Goal: Information Seeking & Learning: Learn about a topic

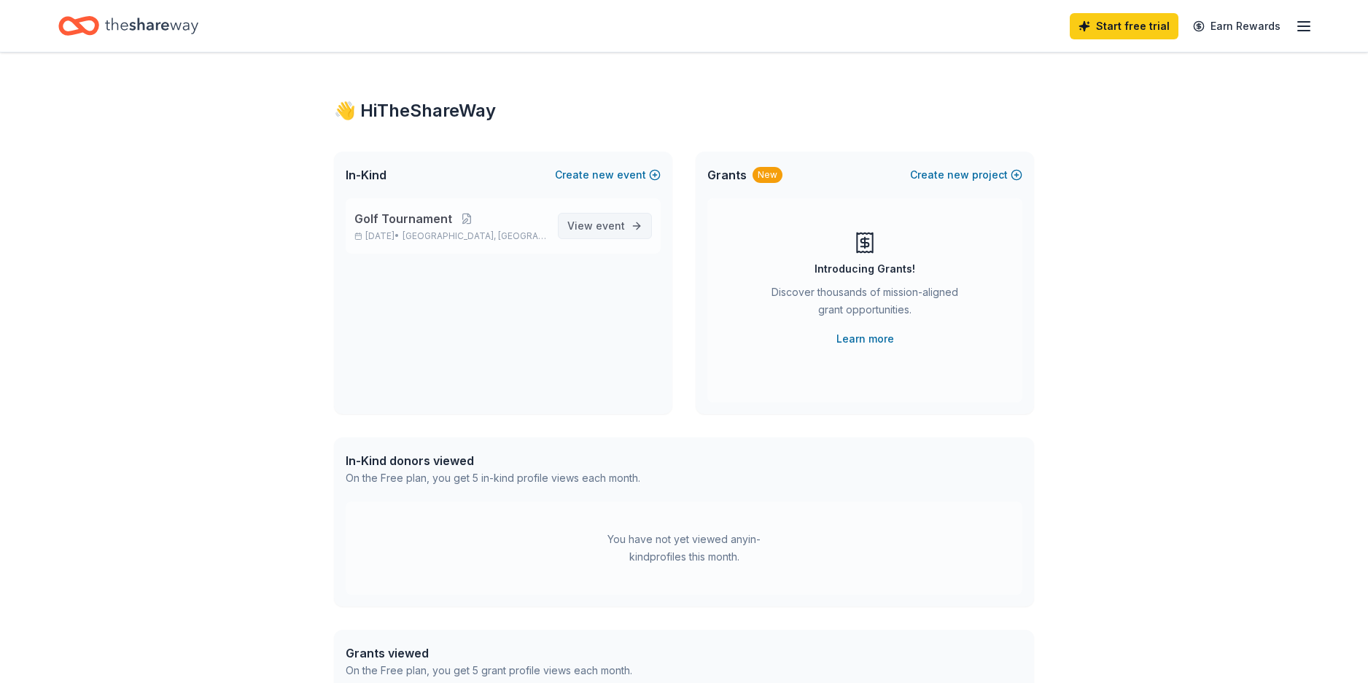
click at [591, 225] on span "View event" at bounding box center [596, 225] width 58 height 17
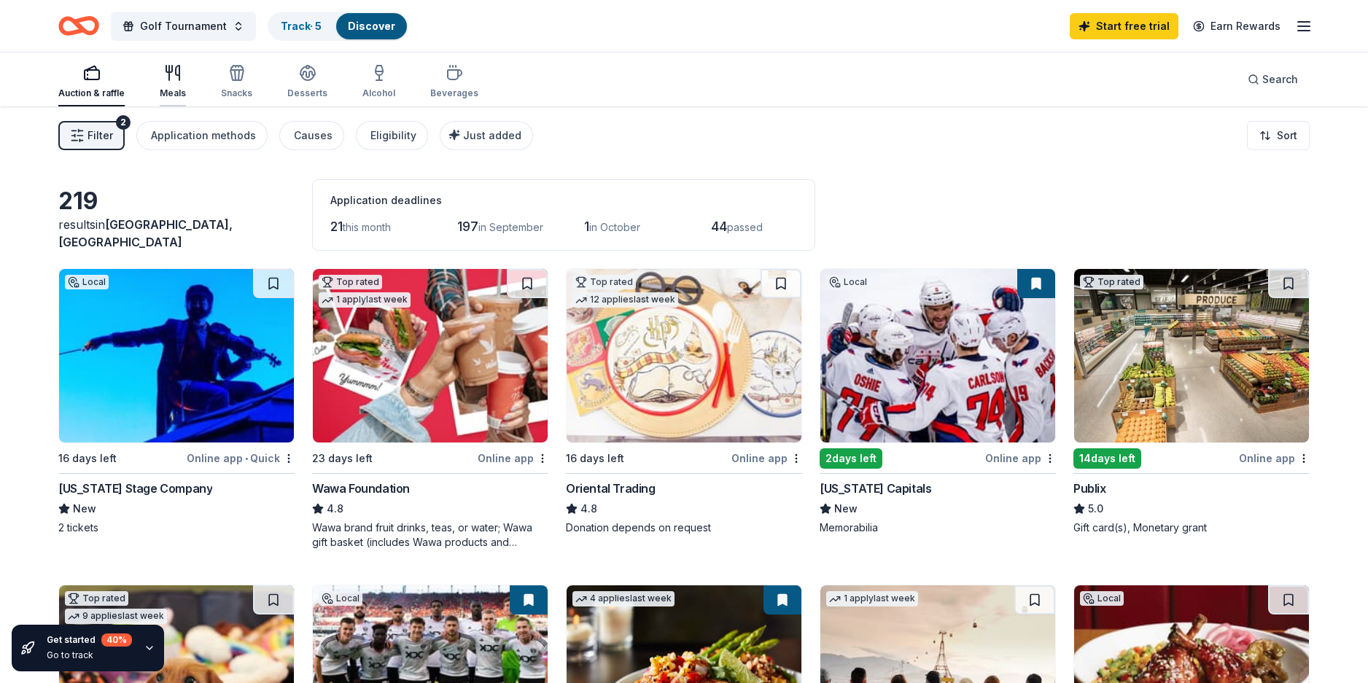
click at [172, 71] on icon "button" at bounding box center [172, 72] width 17 height 17
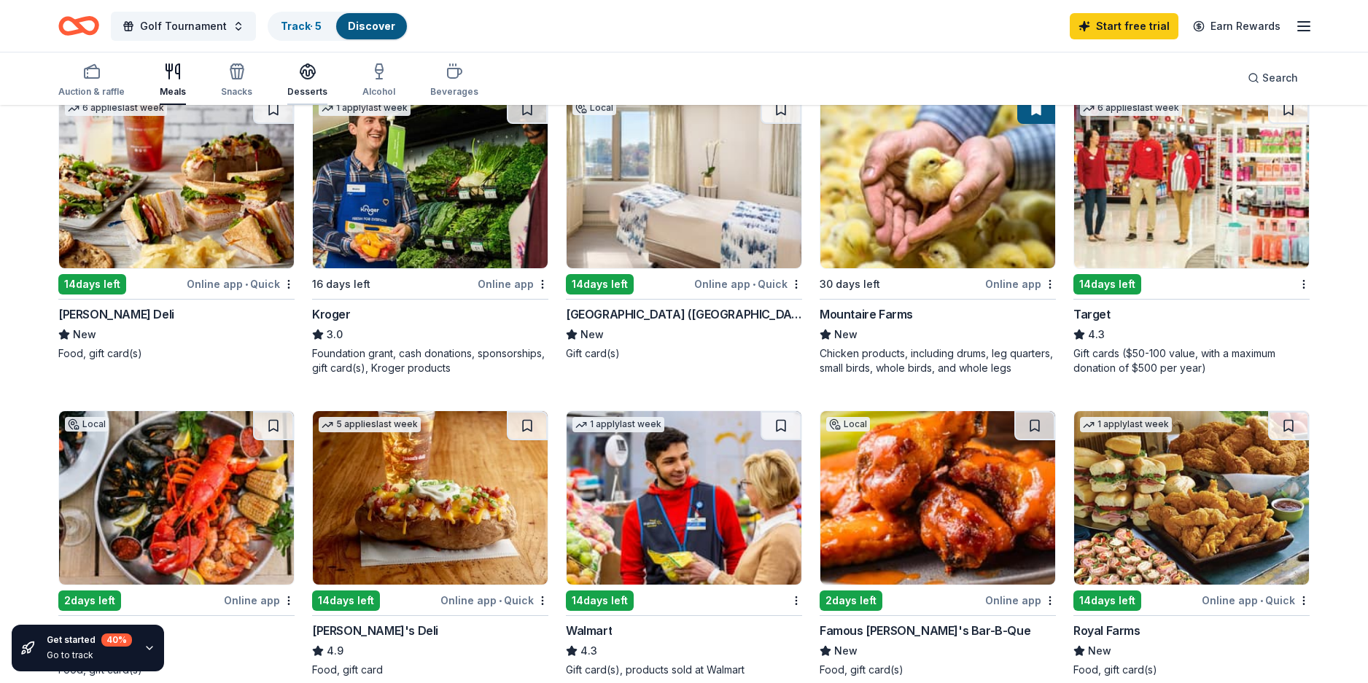
scroll to position [729, 0]
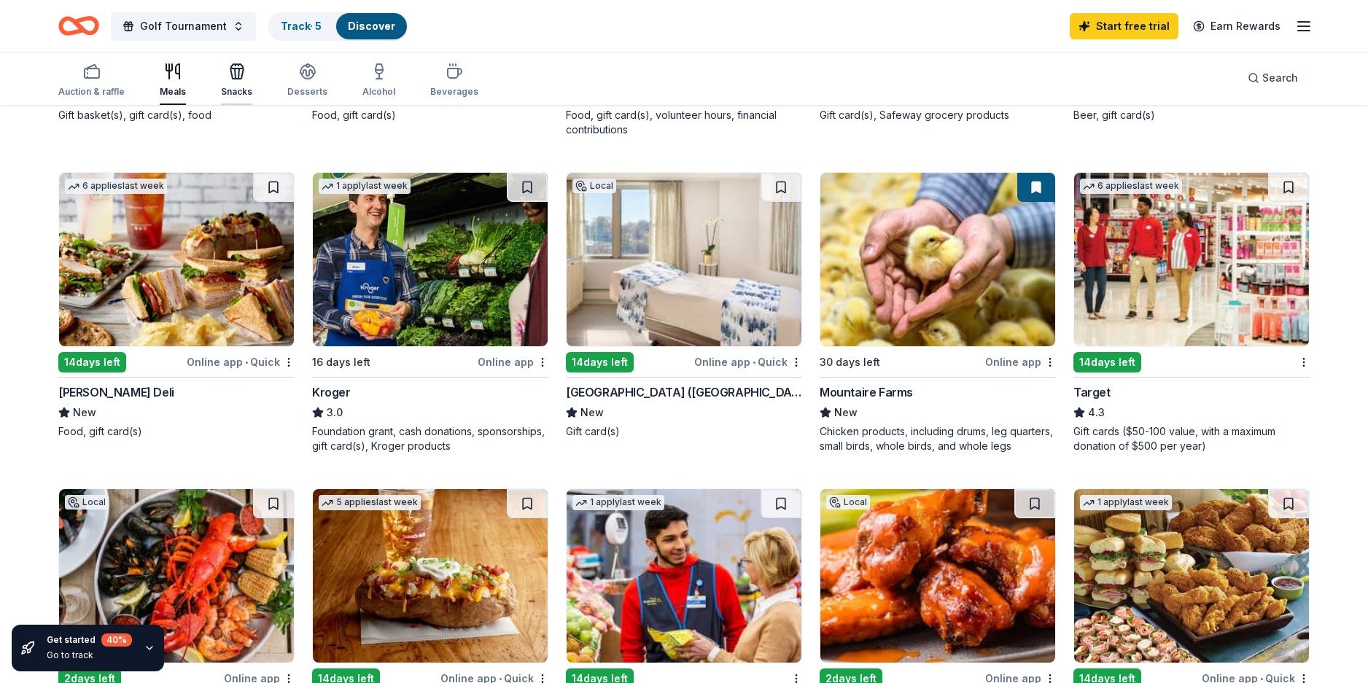
click at [238, 70] on icon "button" at bounding box center [238, 74] width 1 height 10
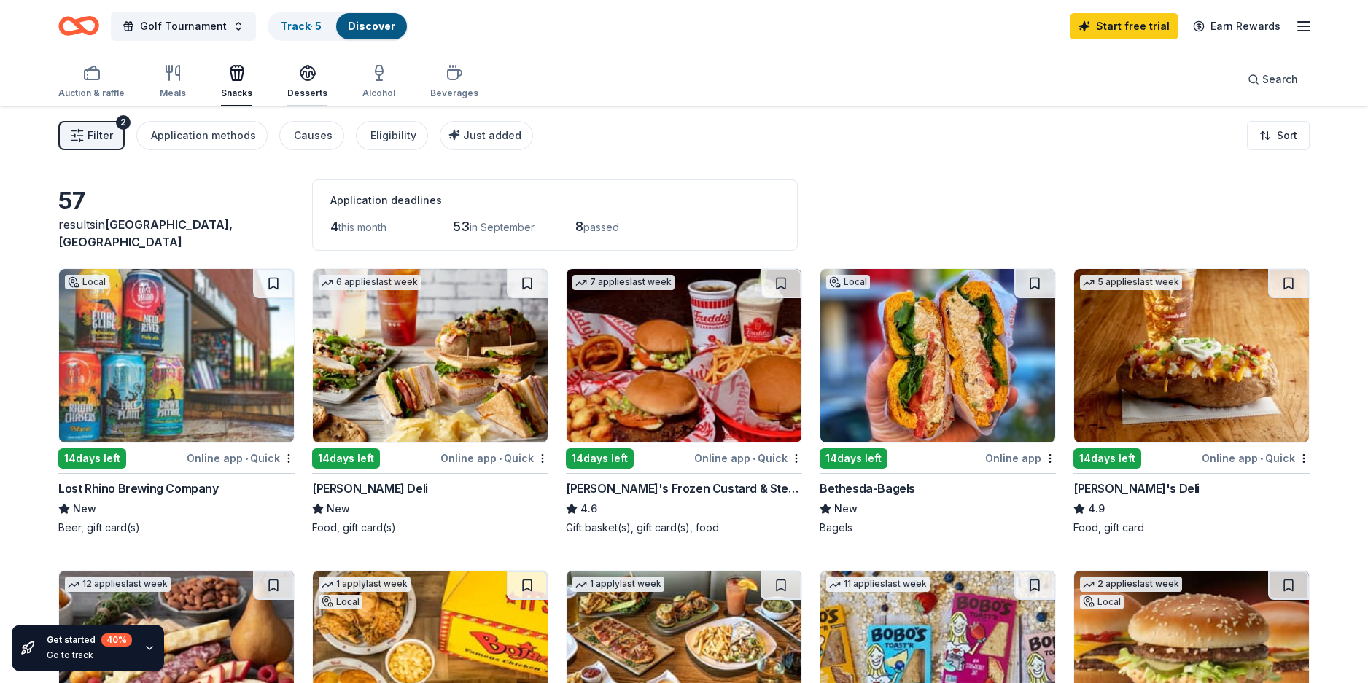
click at [305, 74] on icon "button" at bounding box center [307, 71] width 15 height 11
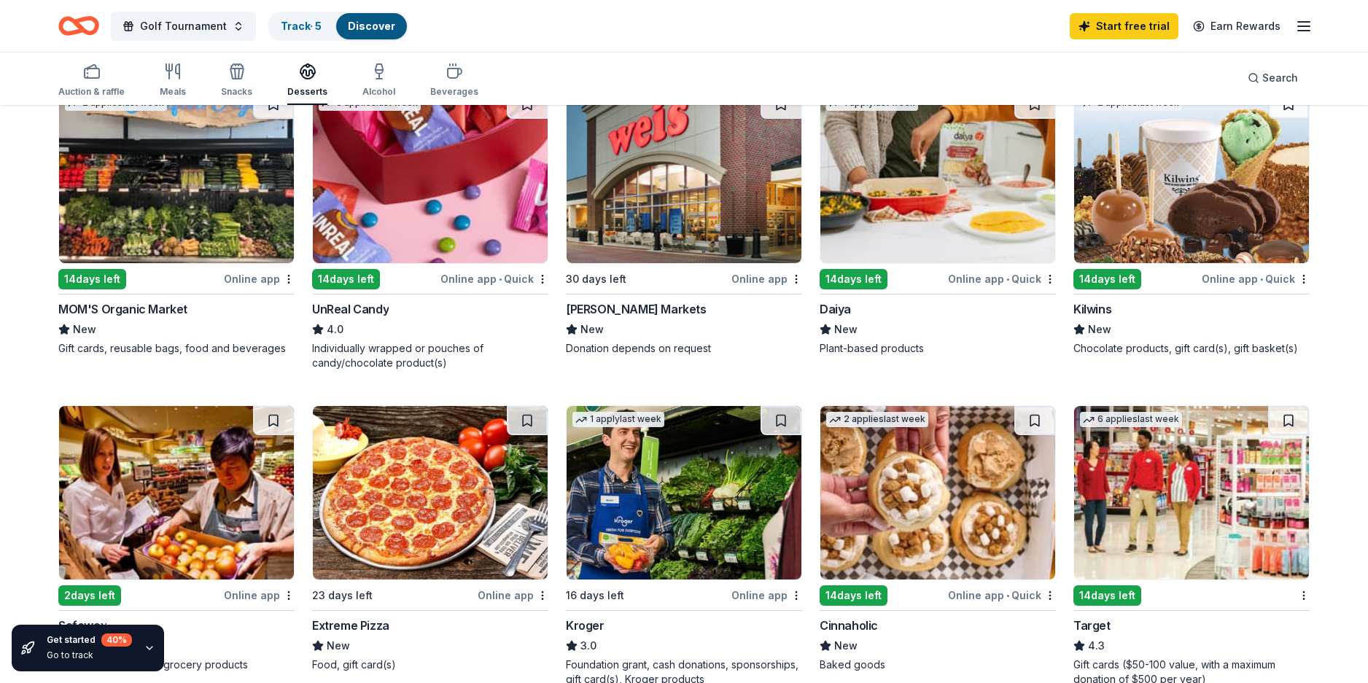
scroll to position [802, 0]
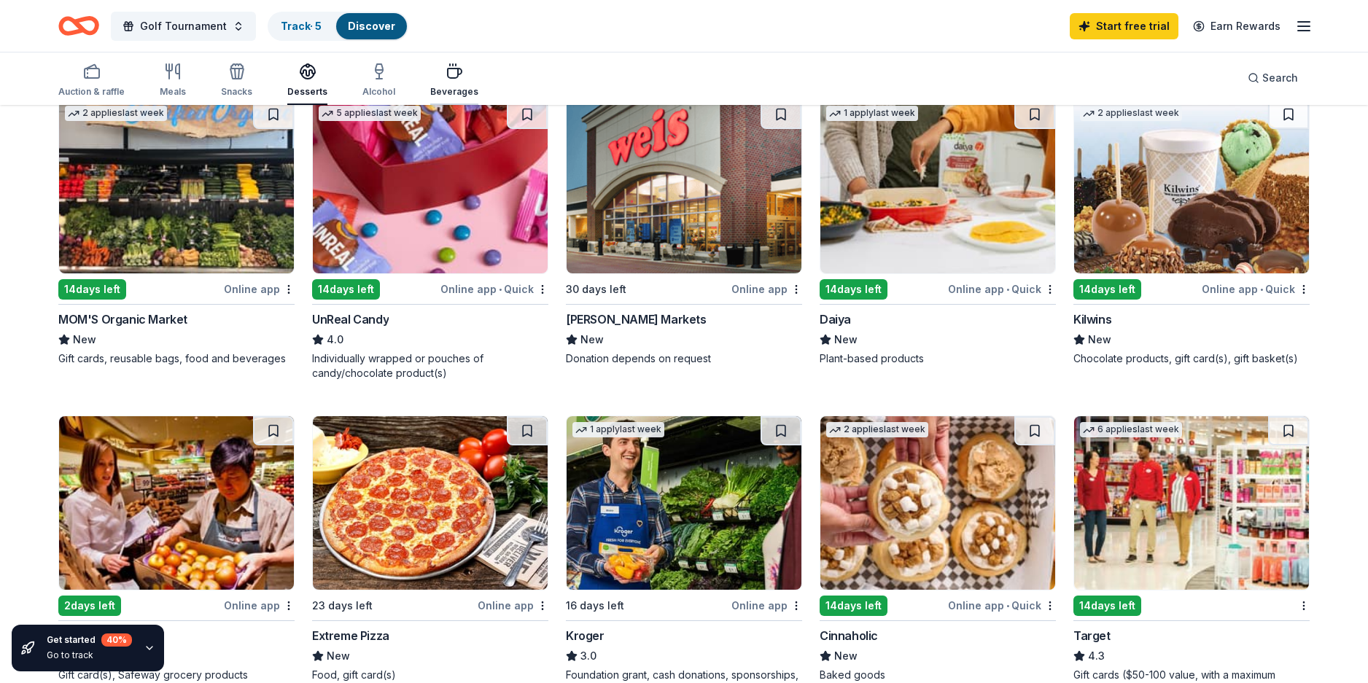
click at [447, 75] on icon "button" at bounding box center [453, 71] width 17 height 17
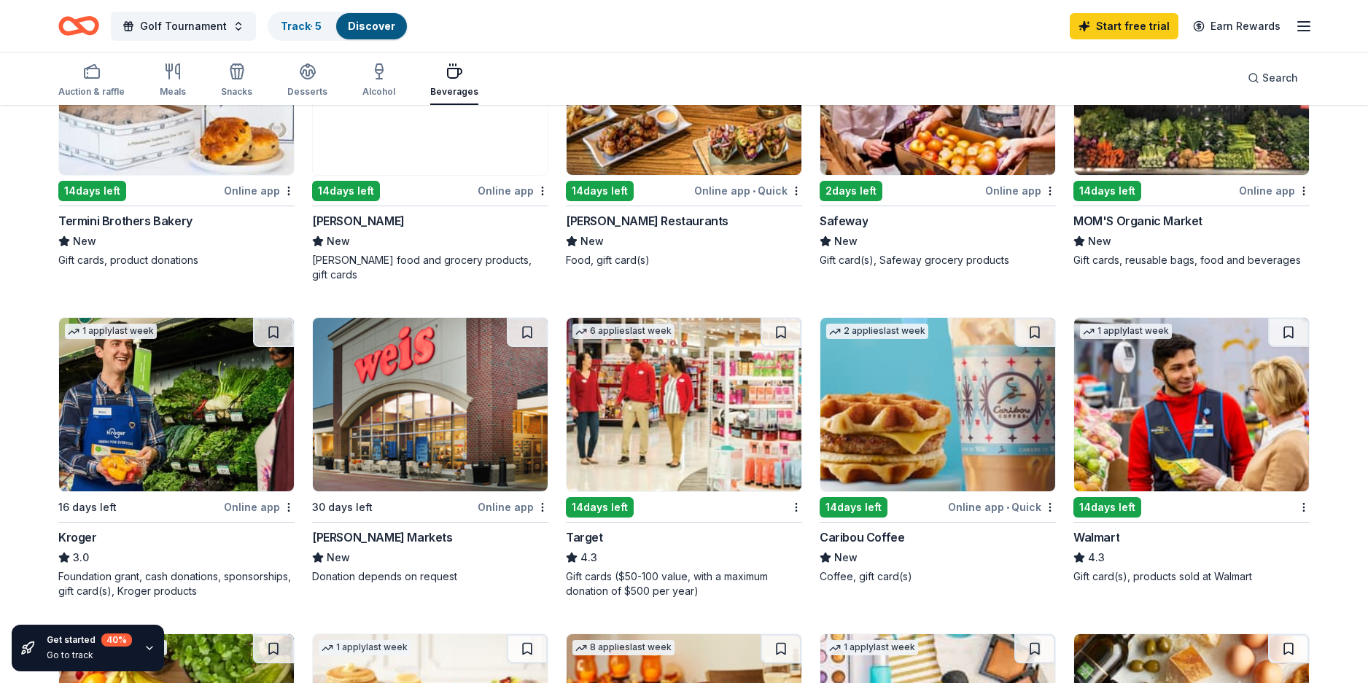
scroll to position [583, 0]
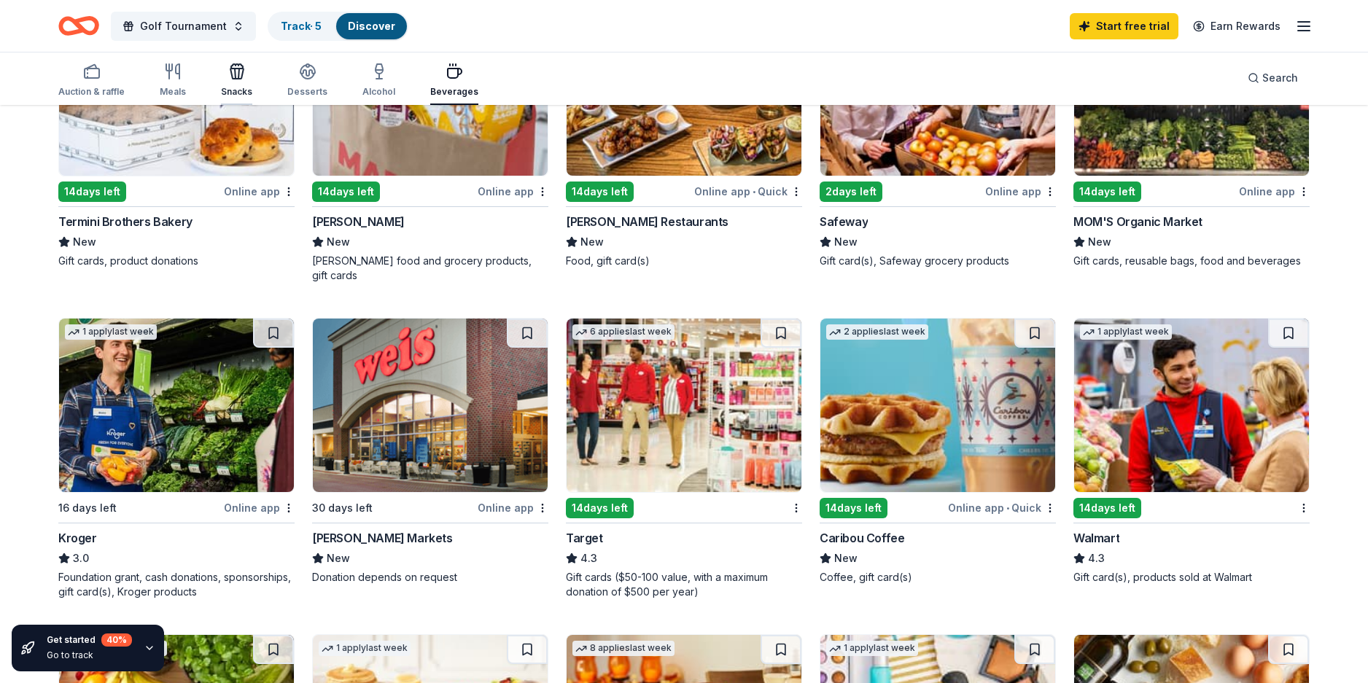
click at [235, 71] on icon "button" at bounding box center [235, 74] width 1 height 10
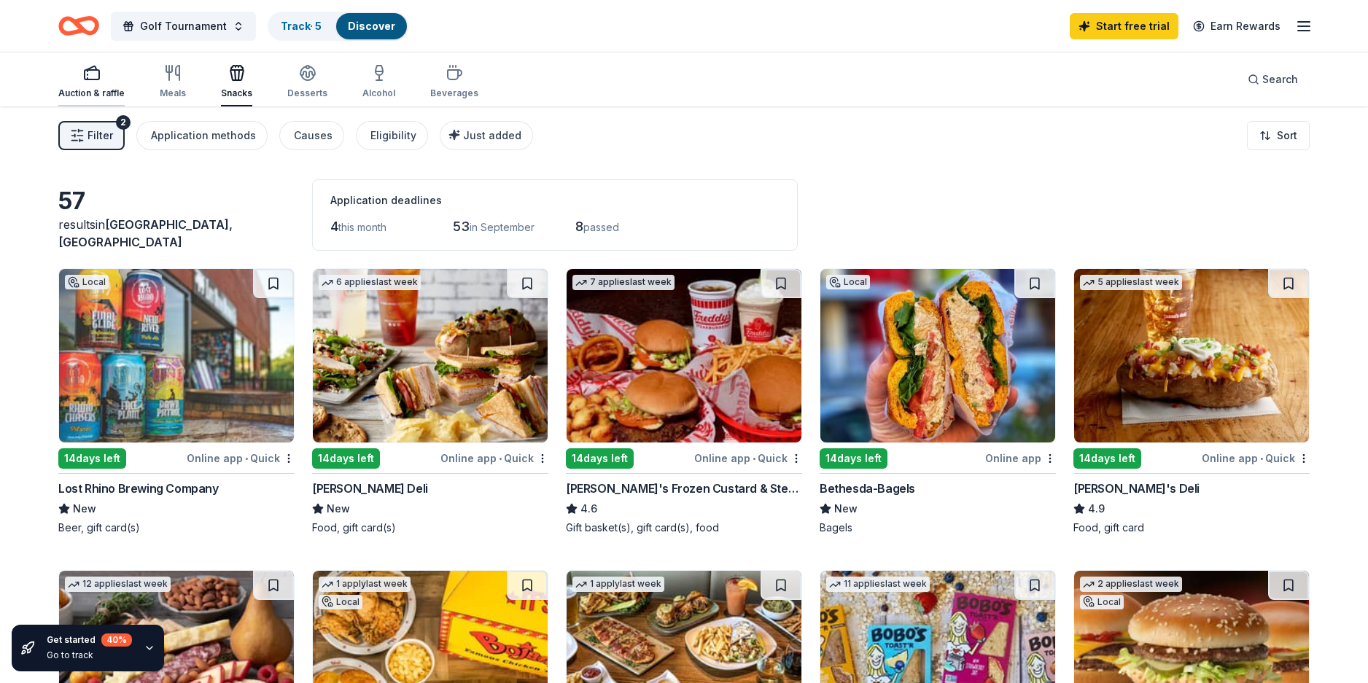
click at [94, 73] on icon "button" at bounding box center [91, 72] width 17 height 17
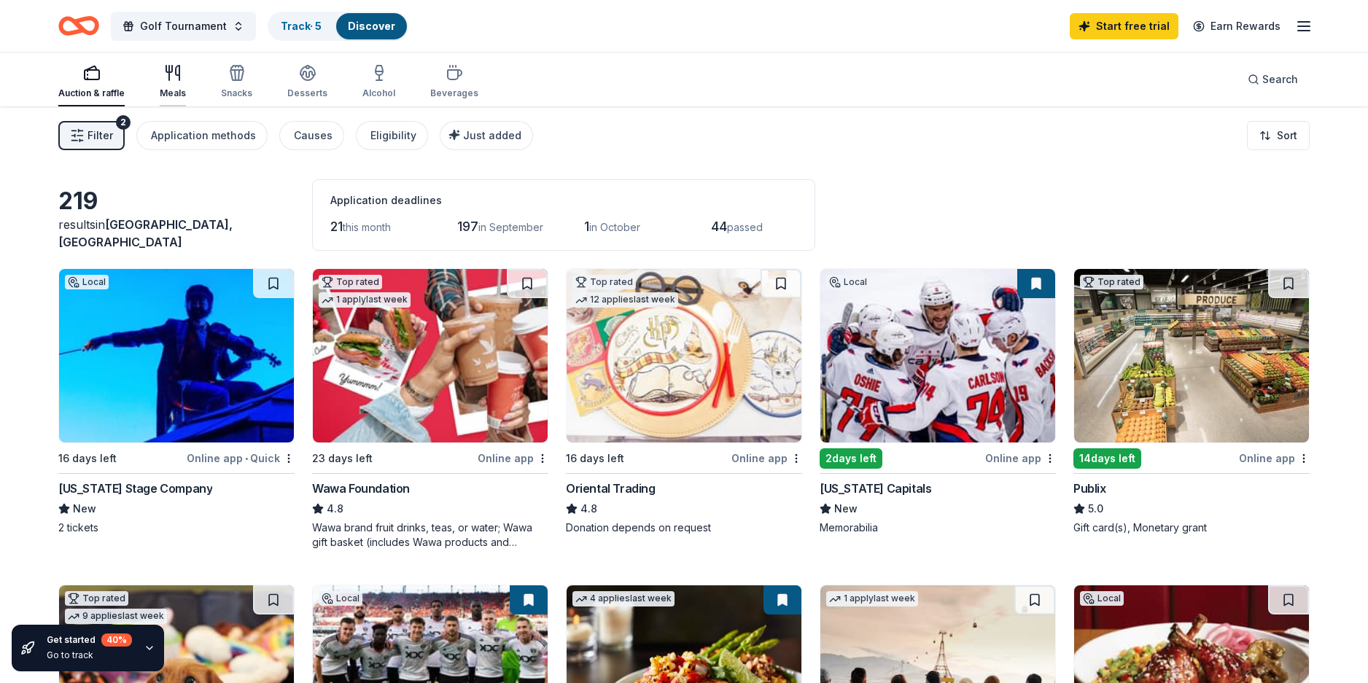
click at [177, 79] on icon "button" at bounding box center [172, 72] width 17 height 17
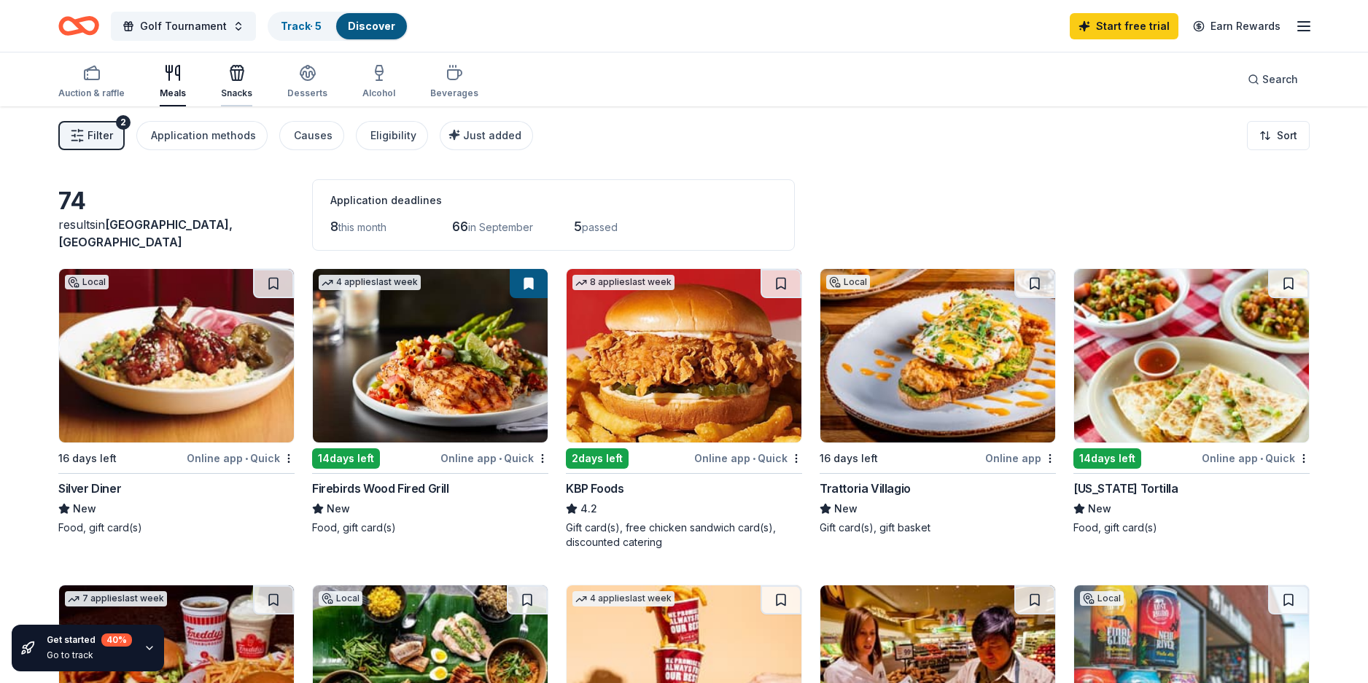
click at [235, 76] on icon "button" at bounding box center [236, 72] width 17 height 17
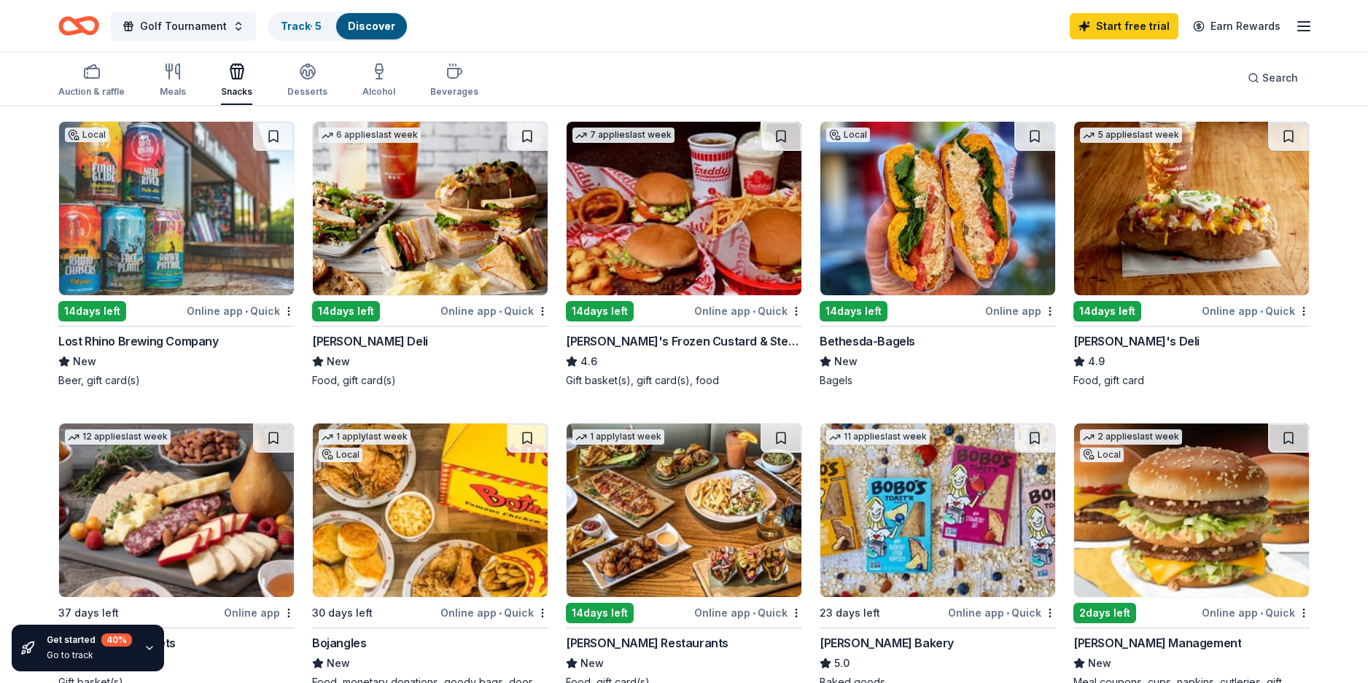
scroll to position [146, 0]
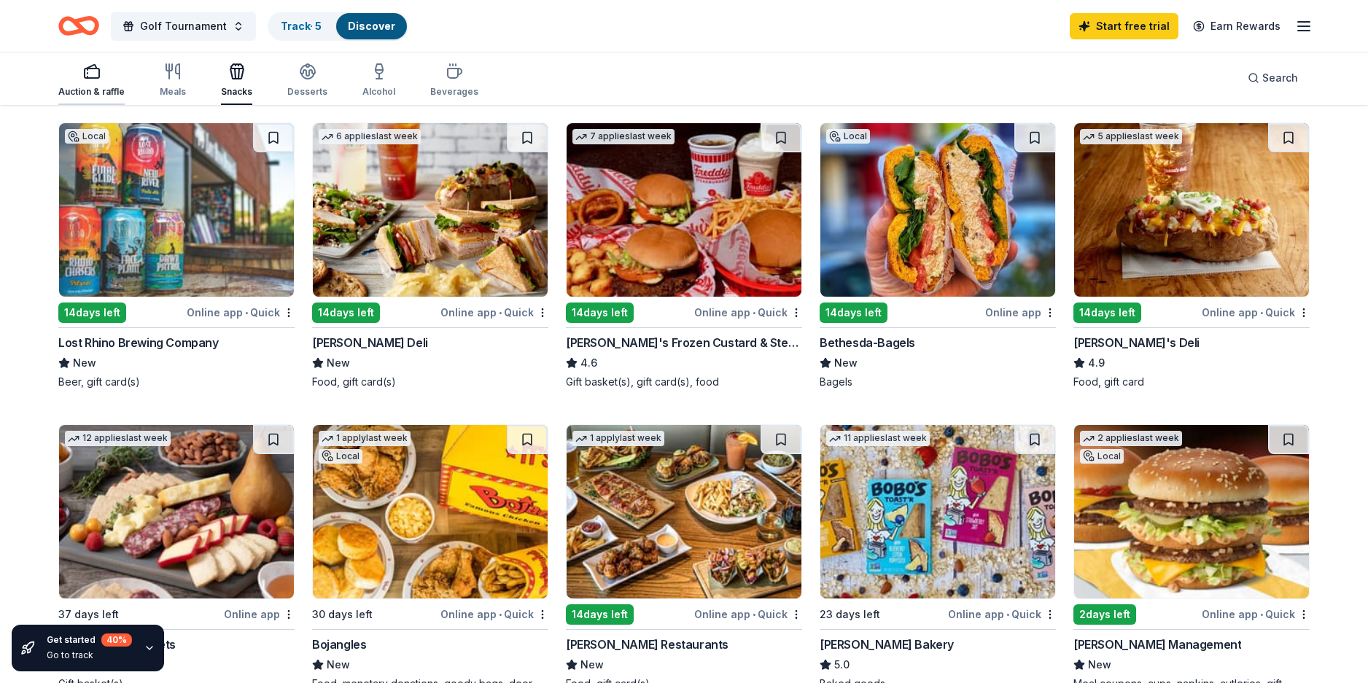
click at [91, 72] on icon "button" at bounding box center [91, 71] width 17 height 17
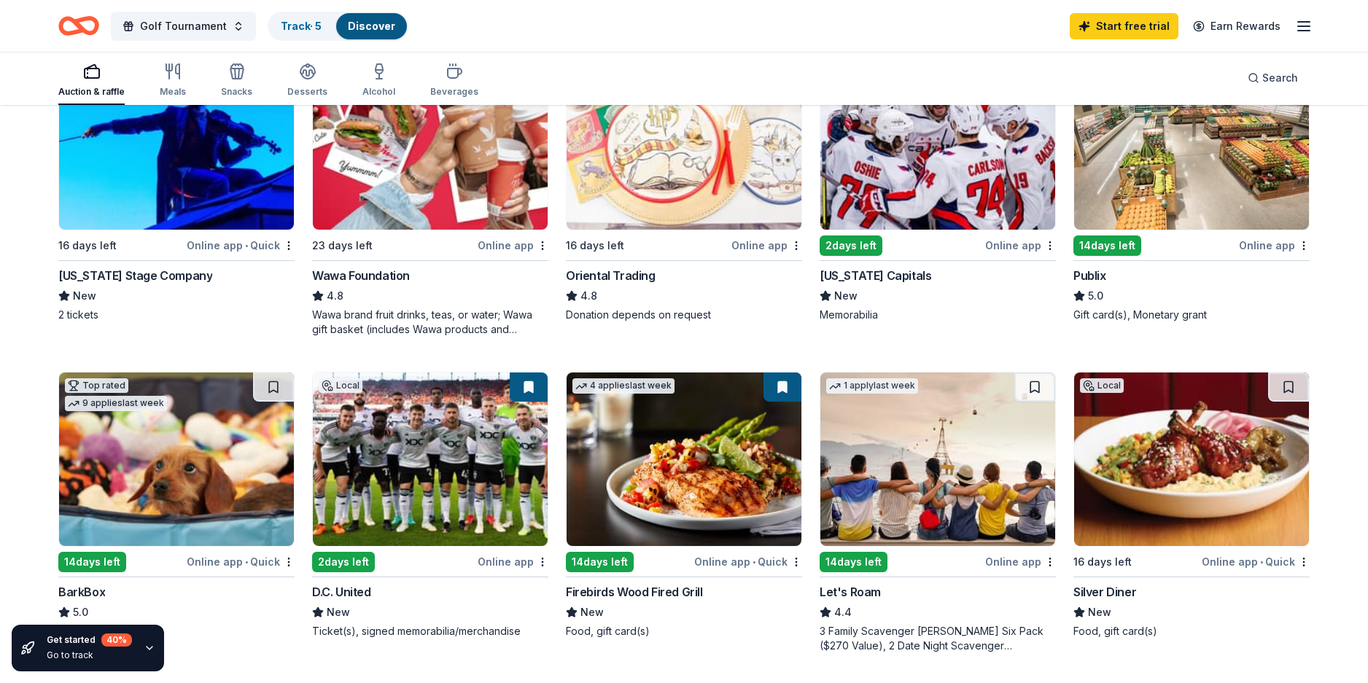
scroll to position [146, 0]
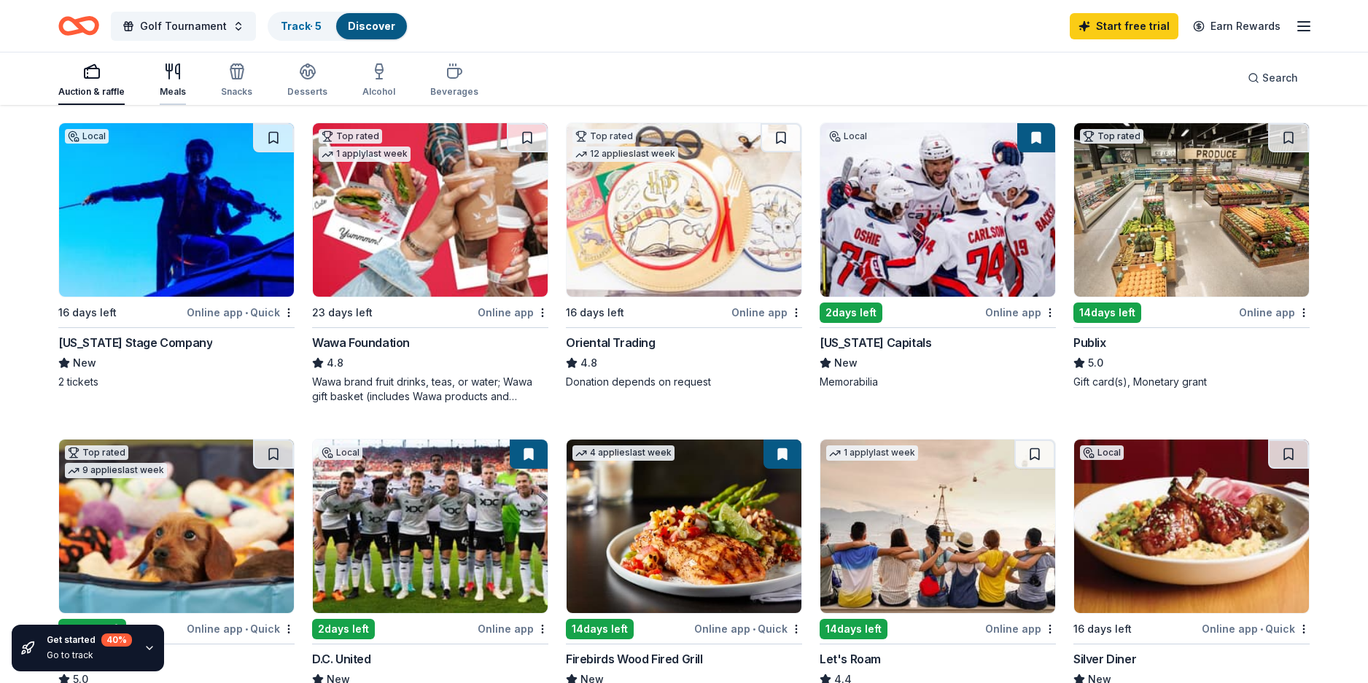
click at [169, 69] on icon "button" at bounding box center [169, 71] width 0 height 15
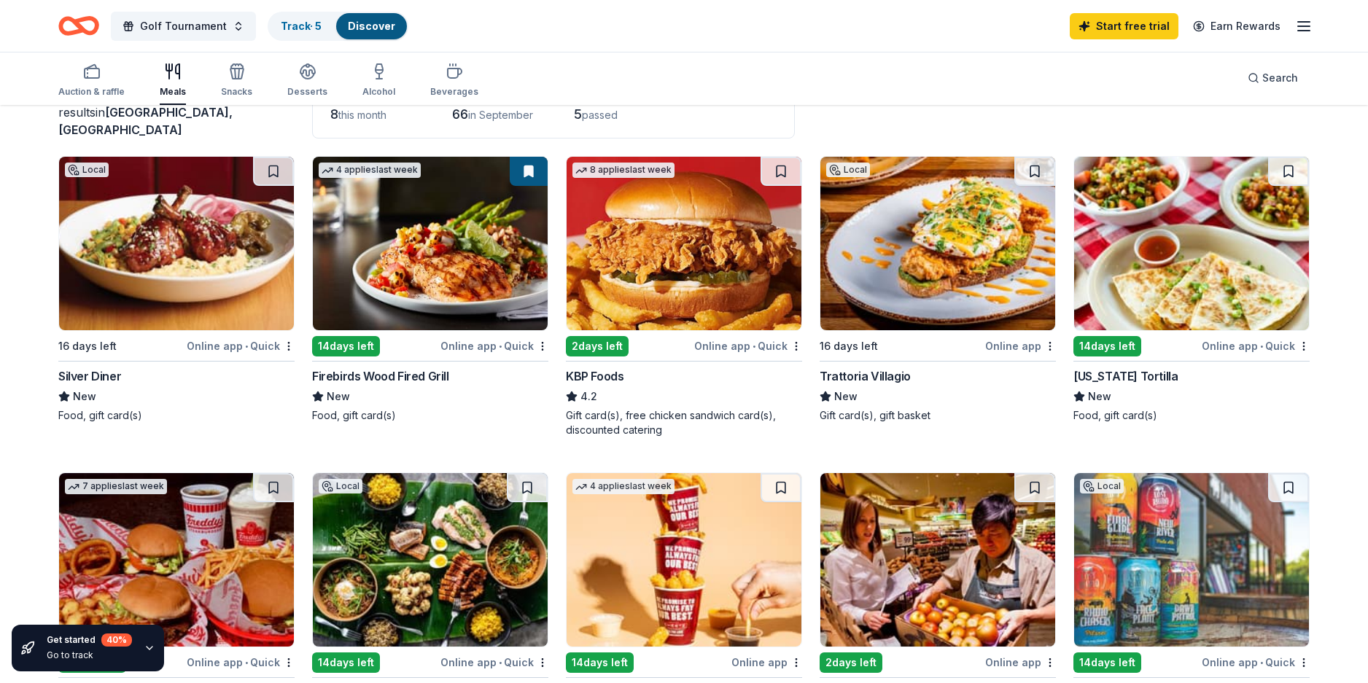
scroll to position [73, 0]
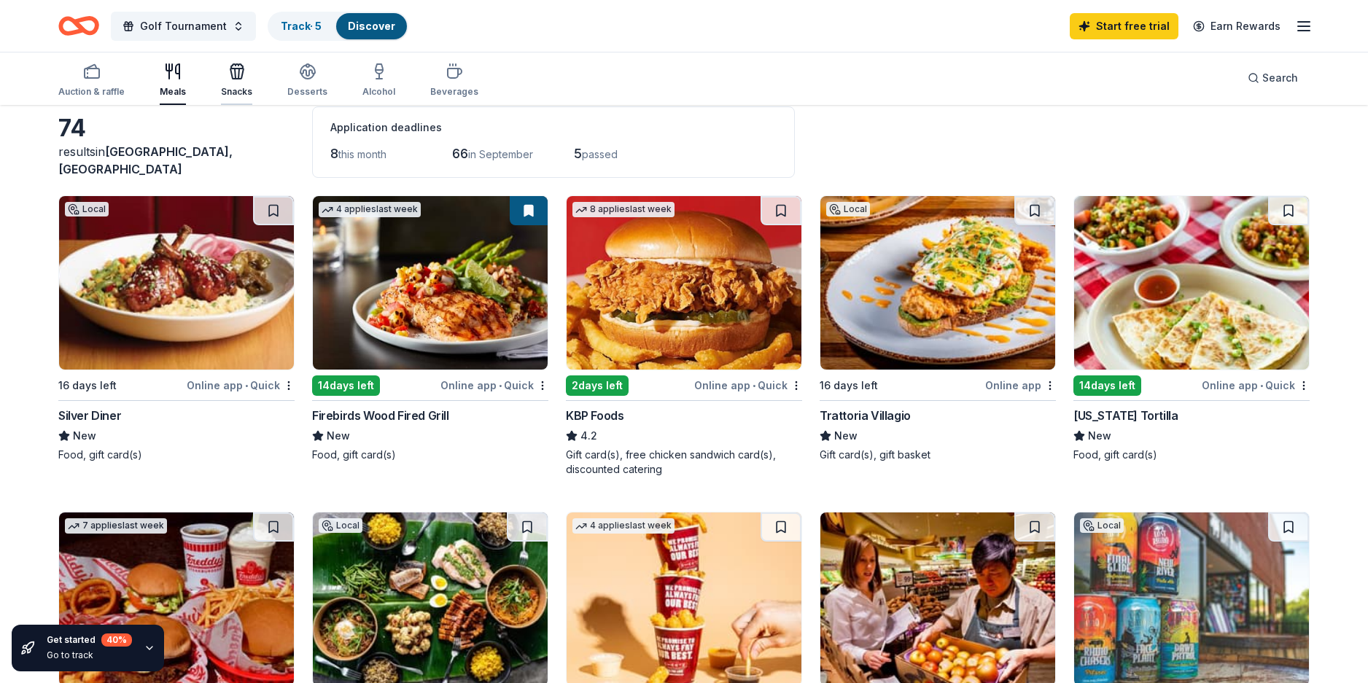
click at [238, 71] on icon "button" at bounding box center [238, 74] width 1 height 10
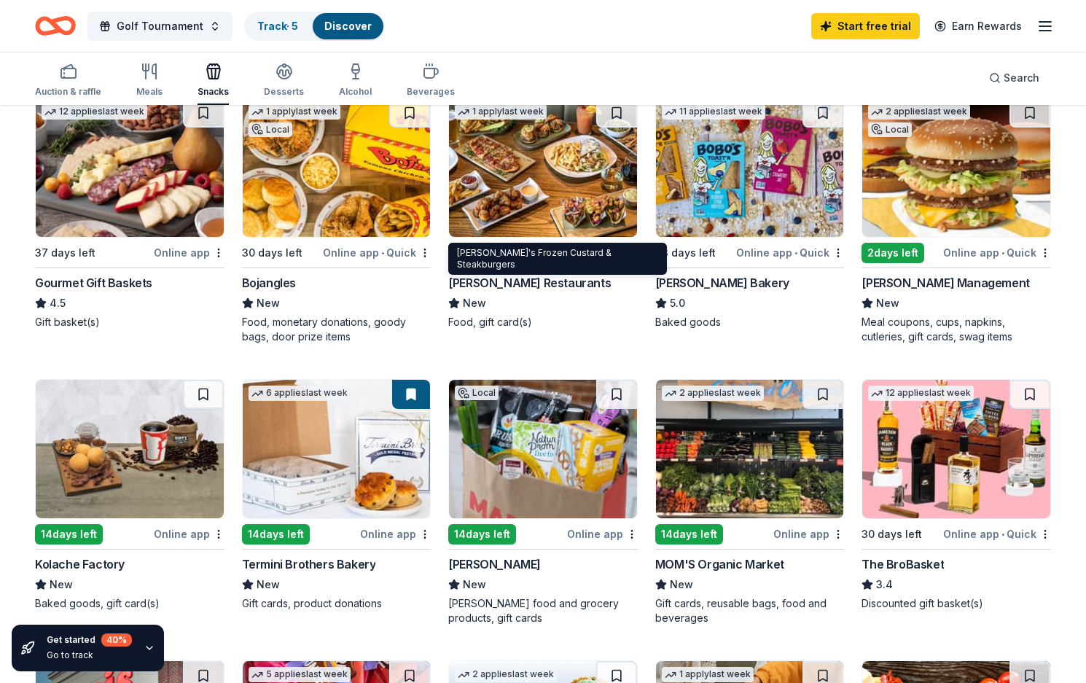
scroll to position [219, 0]
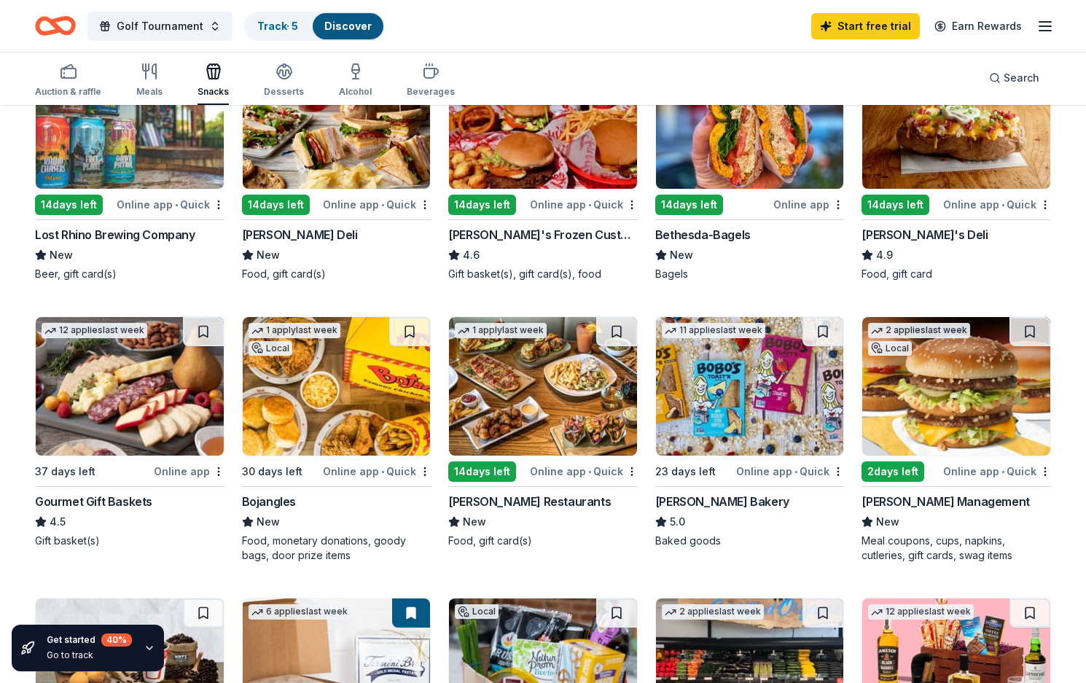
drag, startPoint x: 66, startPoint y: 71, endPoint x: 182, endPoint y: 253, distance: 216.0
click at [66, 71] on icon "button" at bounding box center [68, 71] width 17 height 17
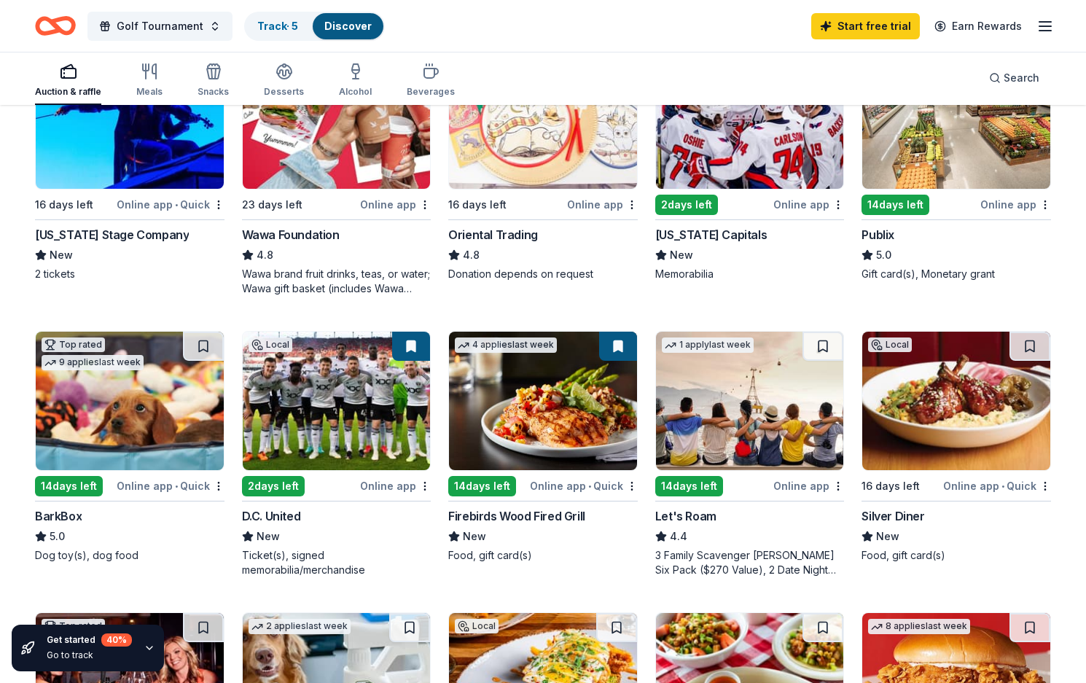
scroll to position [73, 0]
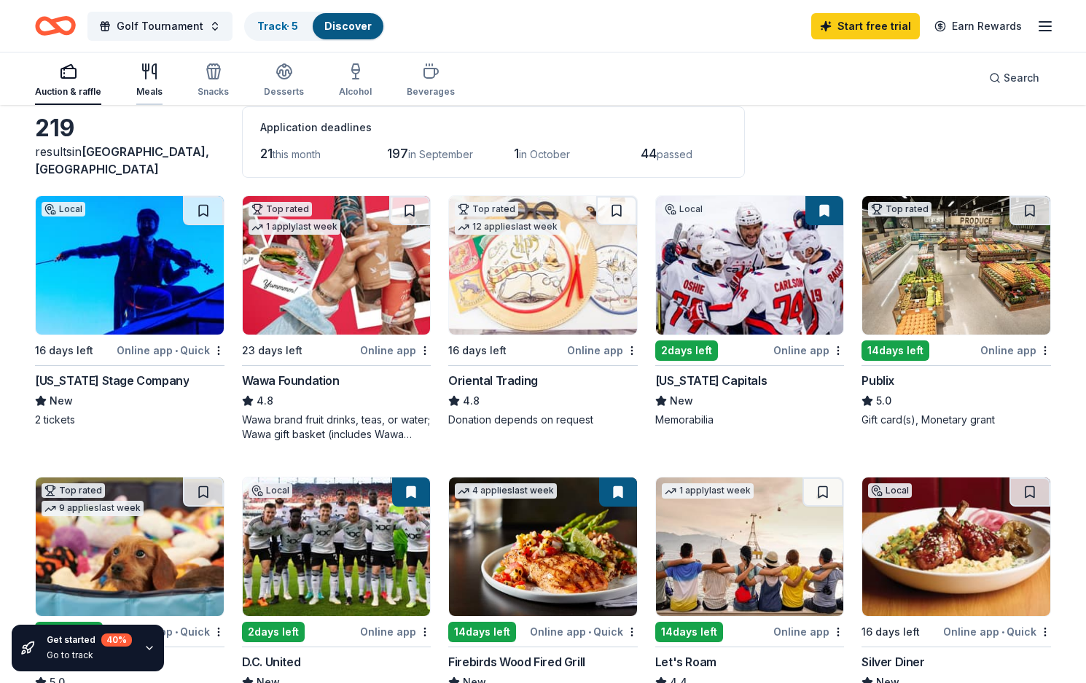
click at [147, 74] on icon "button" at bounding box center [149, 71] width 17 height 17
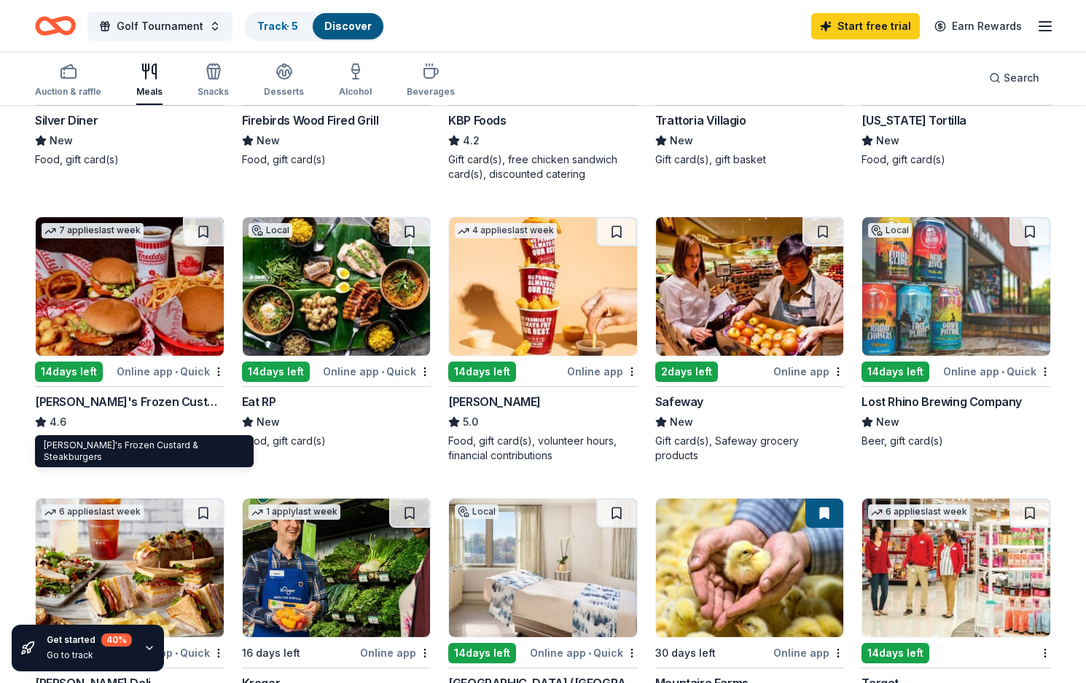
scroll to position [292, 0]
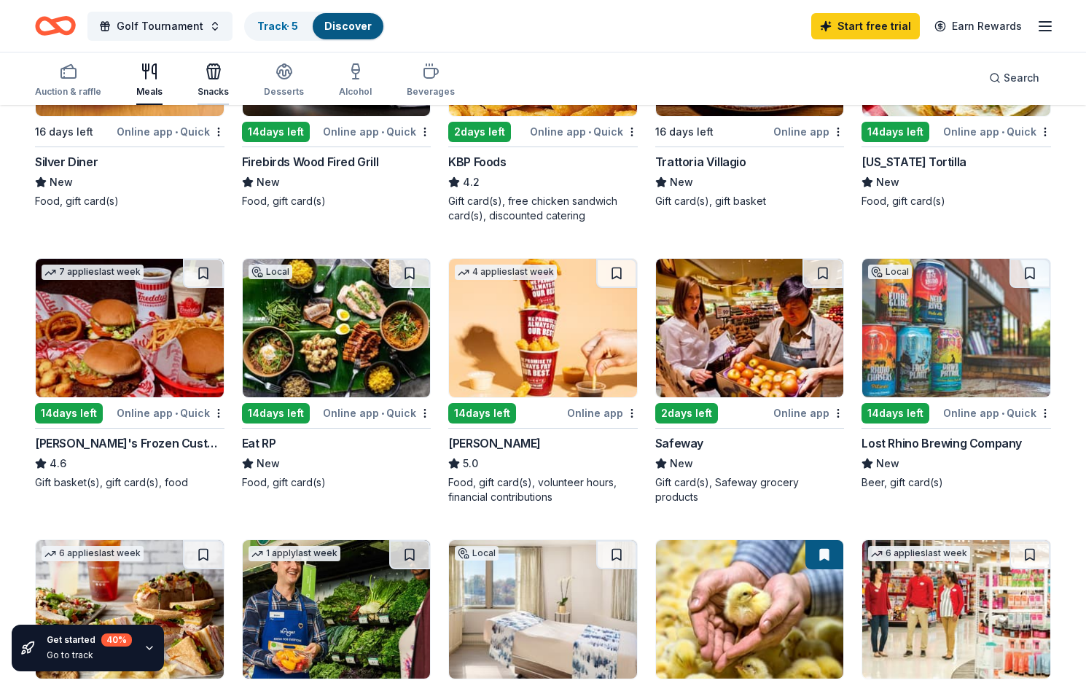
click at [208, 69] on icon "button" at bounding box center [213, 74] width 13 height 10
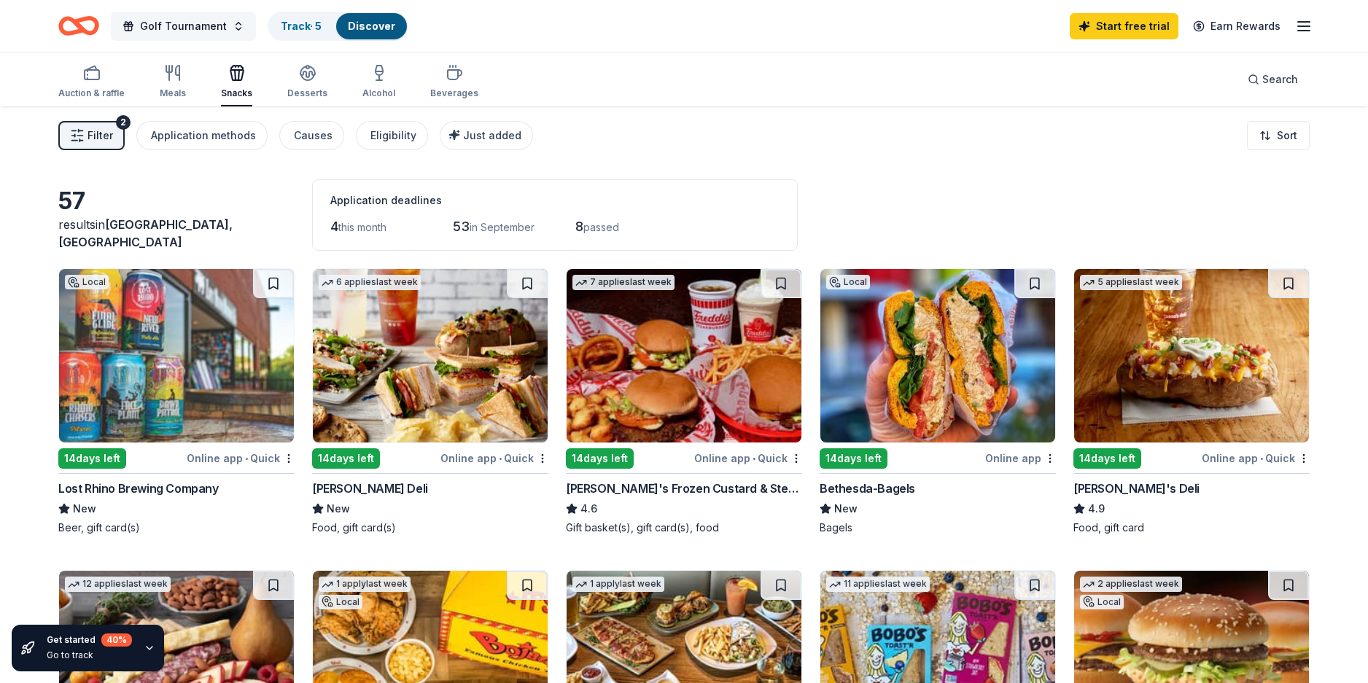
click at [157, 26] on span "Golf Tournament" at bounding box center [183, 25] width 87 height 17
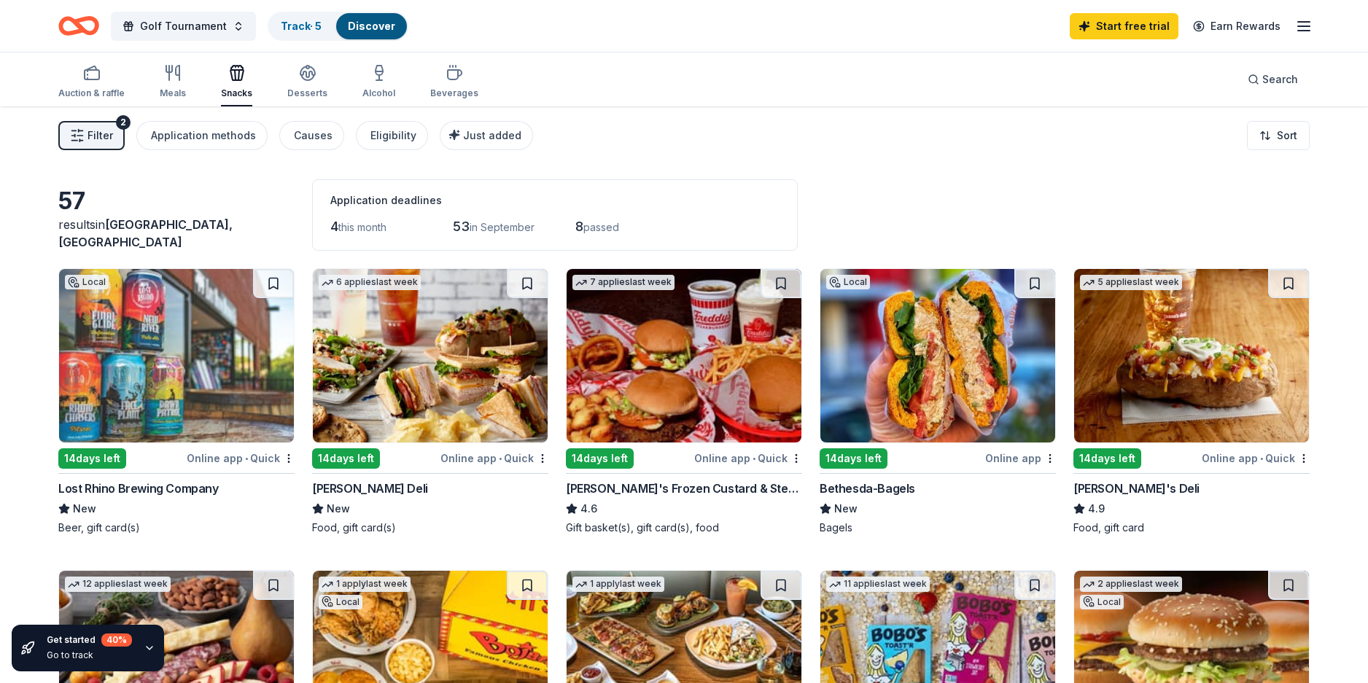
click at [1298, 22] on line "button" at bounding box center [1304, 22] width 12 height 0
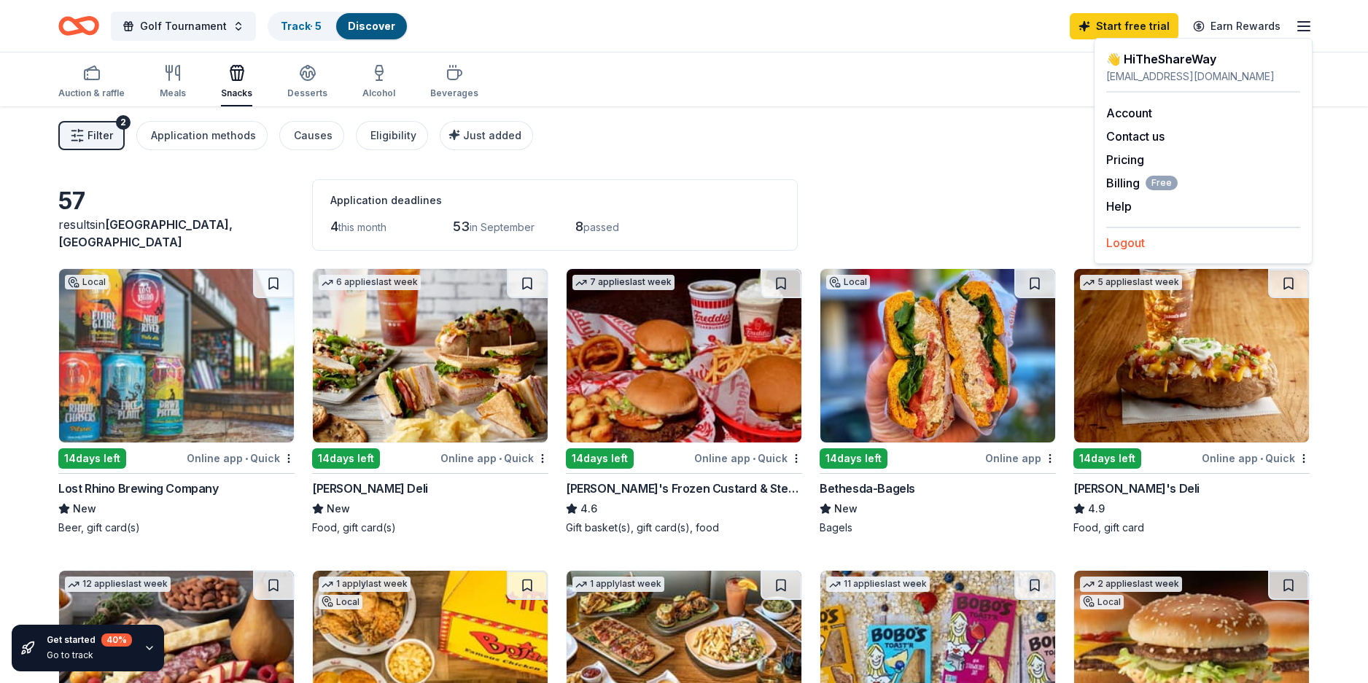
click at [1127, 241] on button "Logout" at bounding box center [1125, 242] width 39 height 17
